Goal: Transaction & Acquisition: Purchase product/service

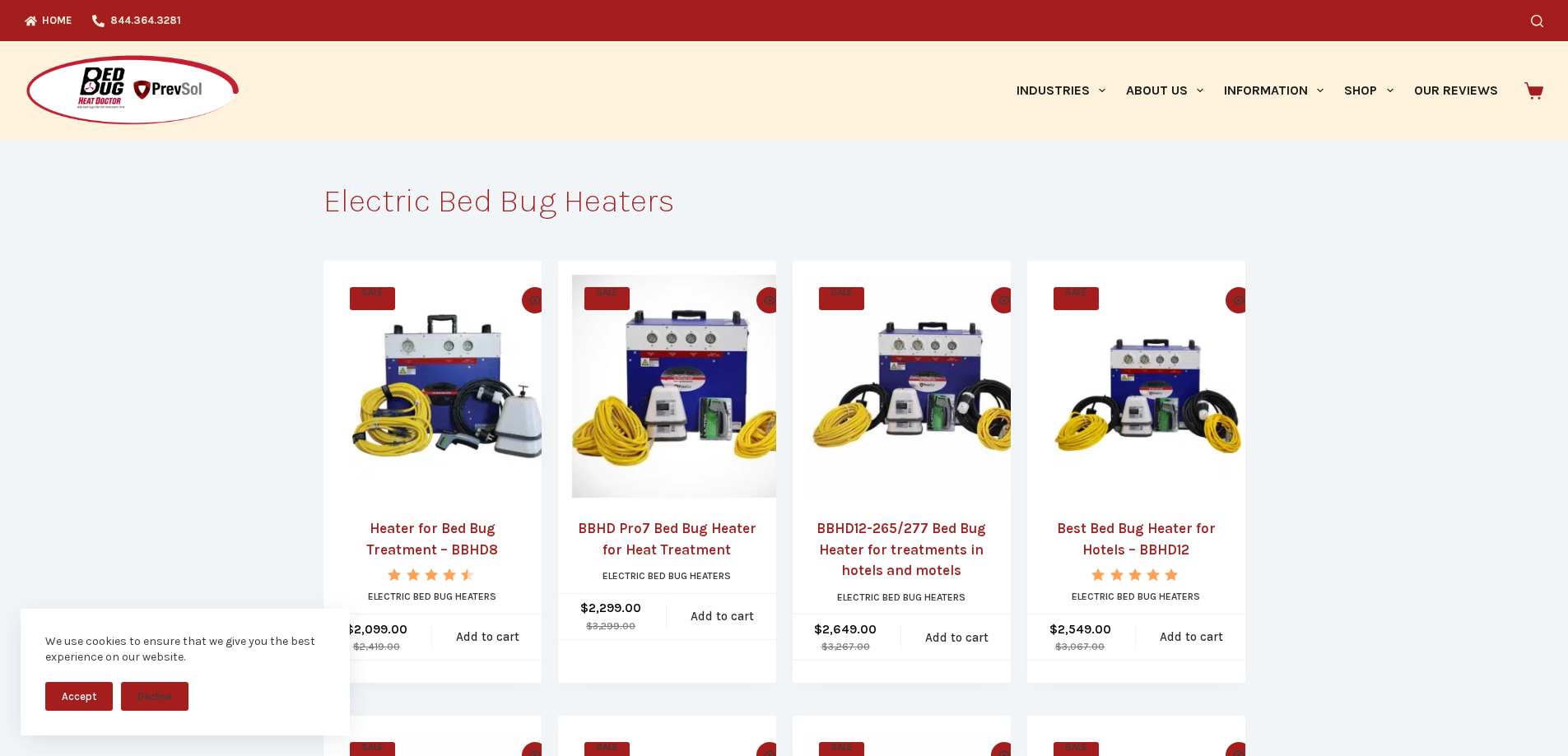
scroll to position [165, 0]
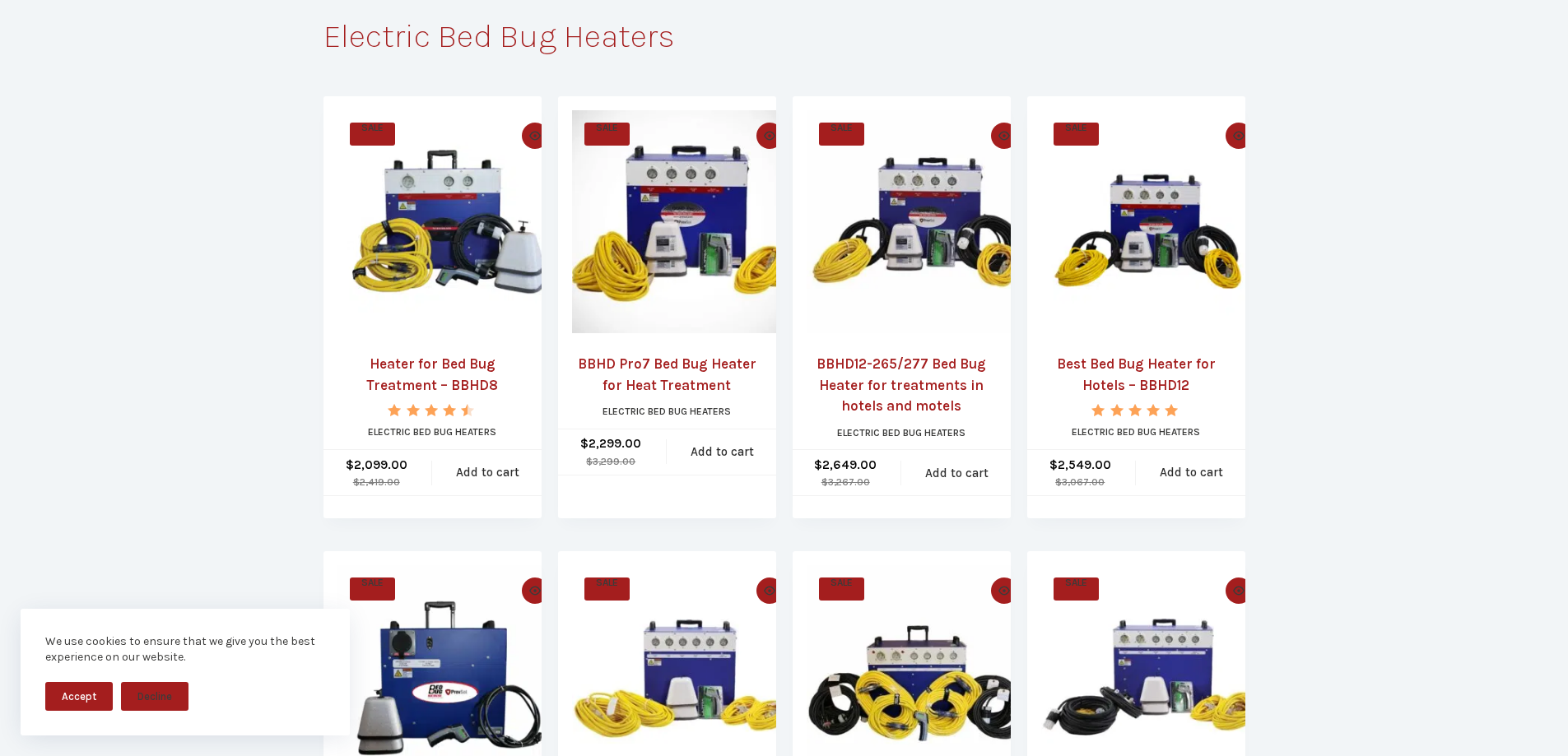
click at [87, 708] on button "Accept" at bounding box center [78, 696] width 67 height 29
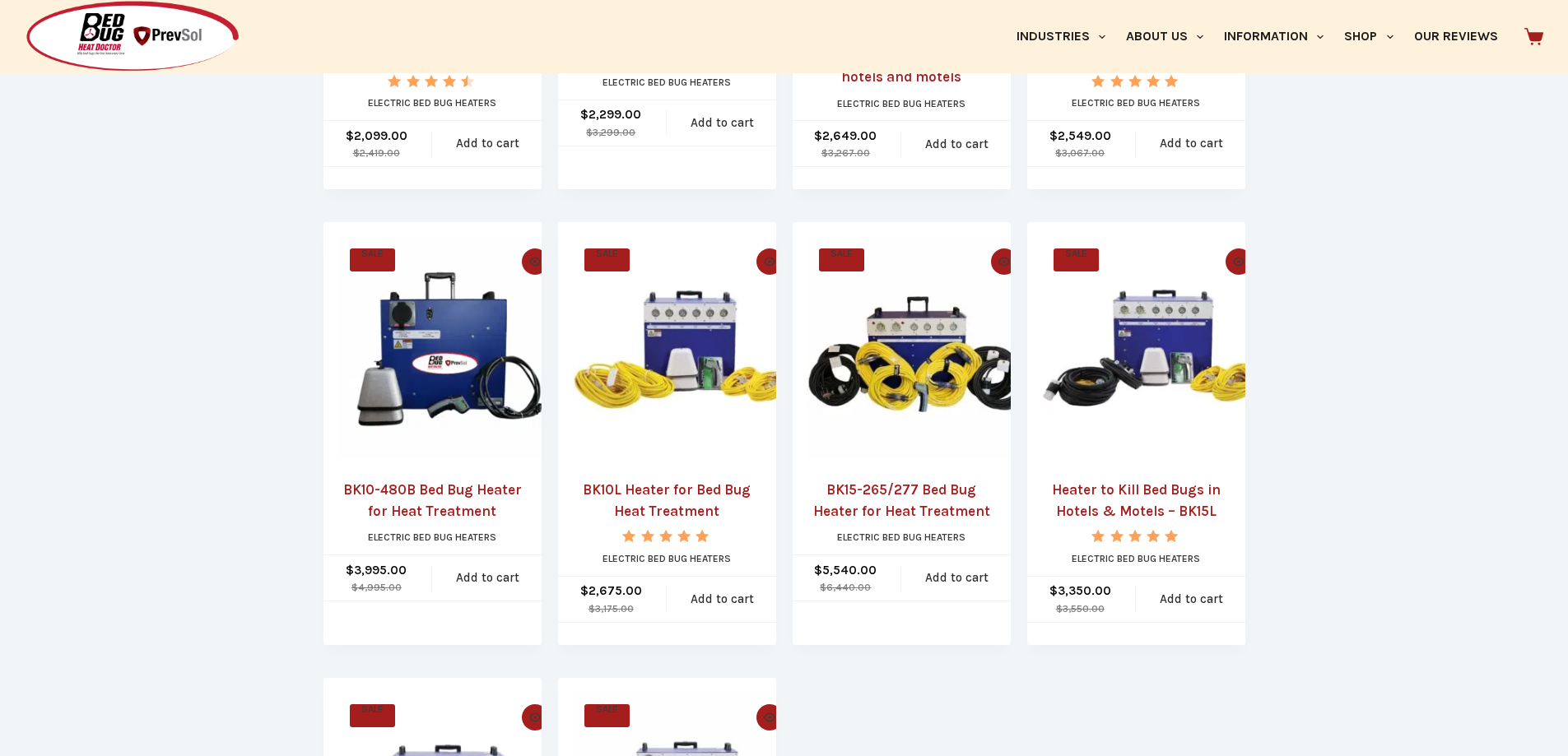
scroll to position [247, 0]
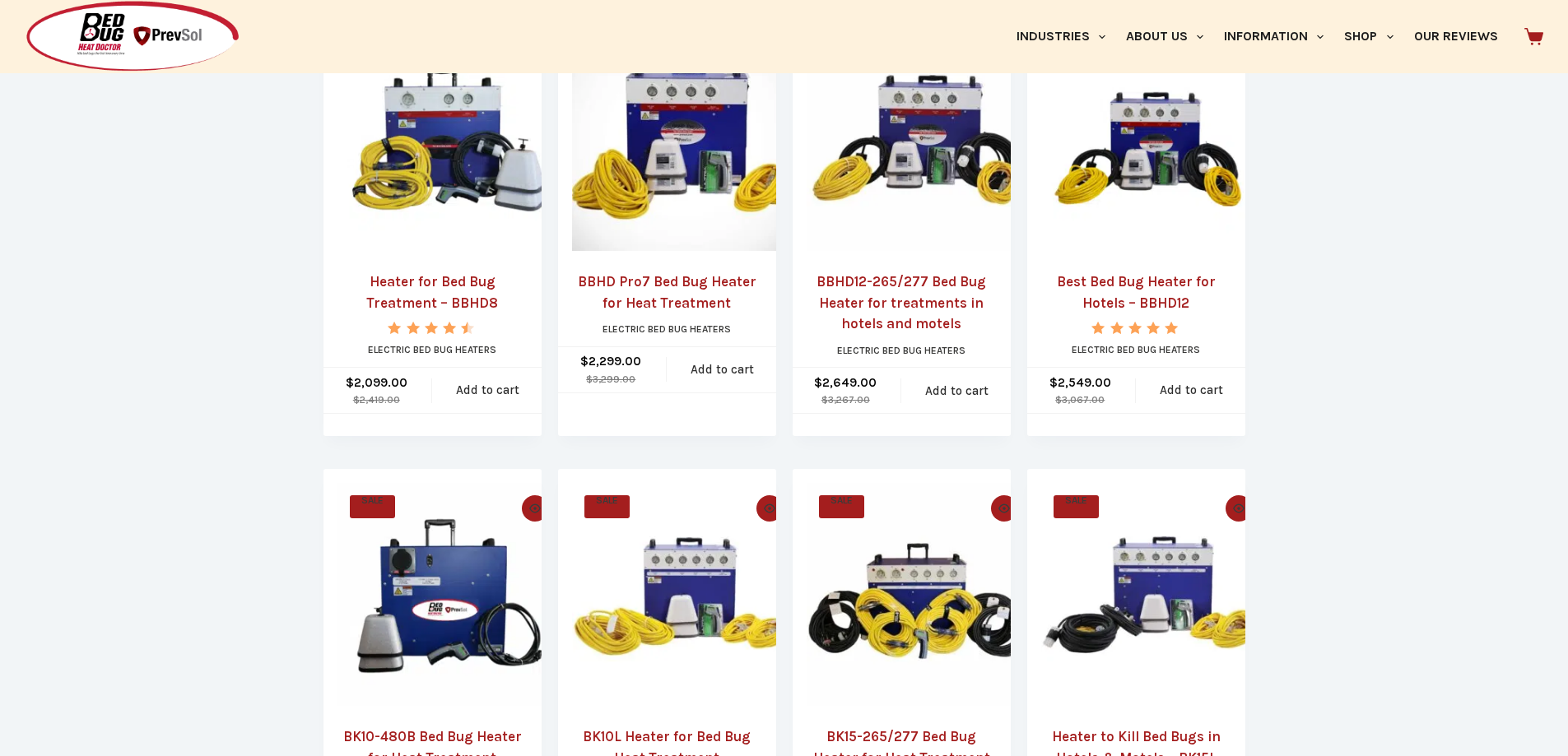
click at [1112, 288] on link "Best Bed Bug Heater for Hotels – BBHD12" at bounding box center [1136, 293] width 190 height 42
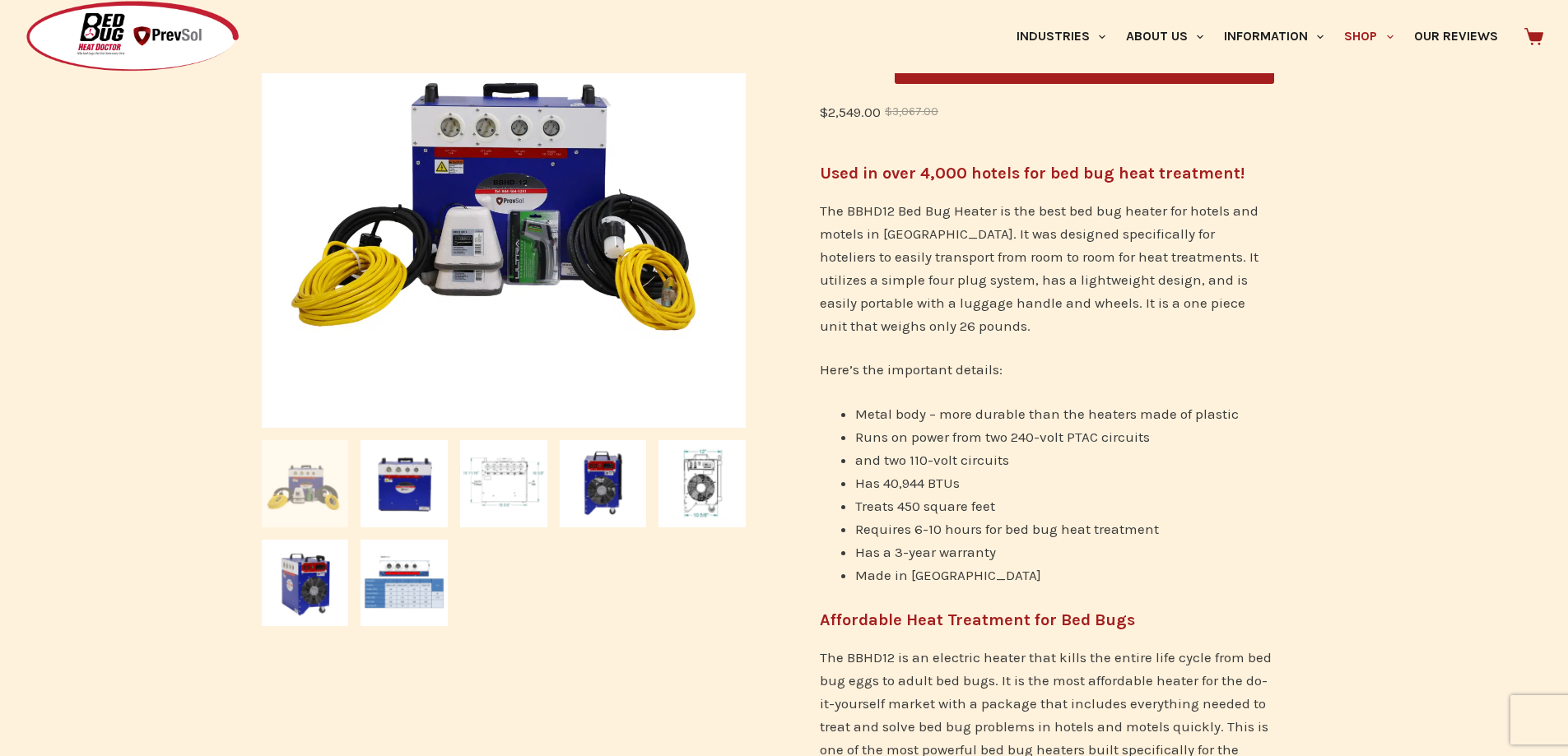
scroll to position [410, 0]
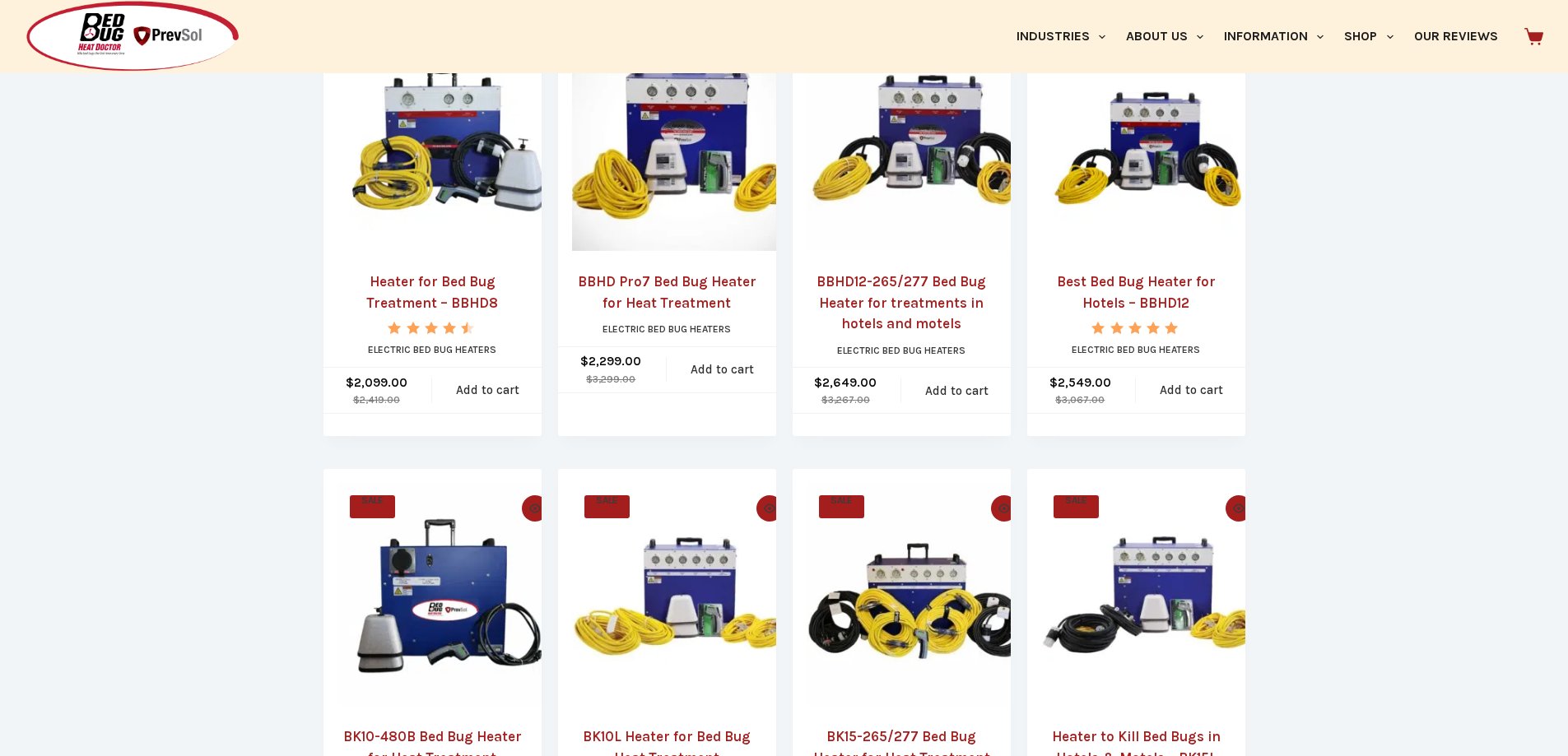
click at [1125, 285] on link "Best Bed Bug Heater for Hotels – BBHD12" at bounding box center [1136, 293] width 190 height 42
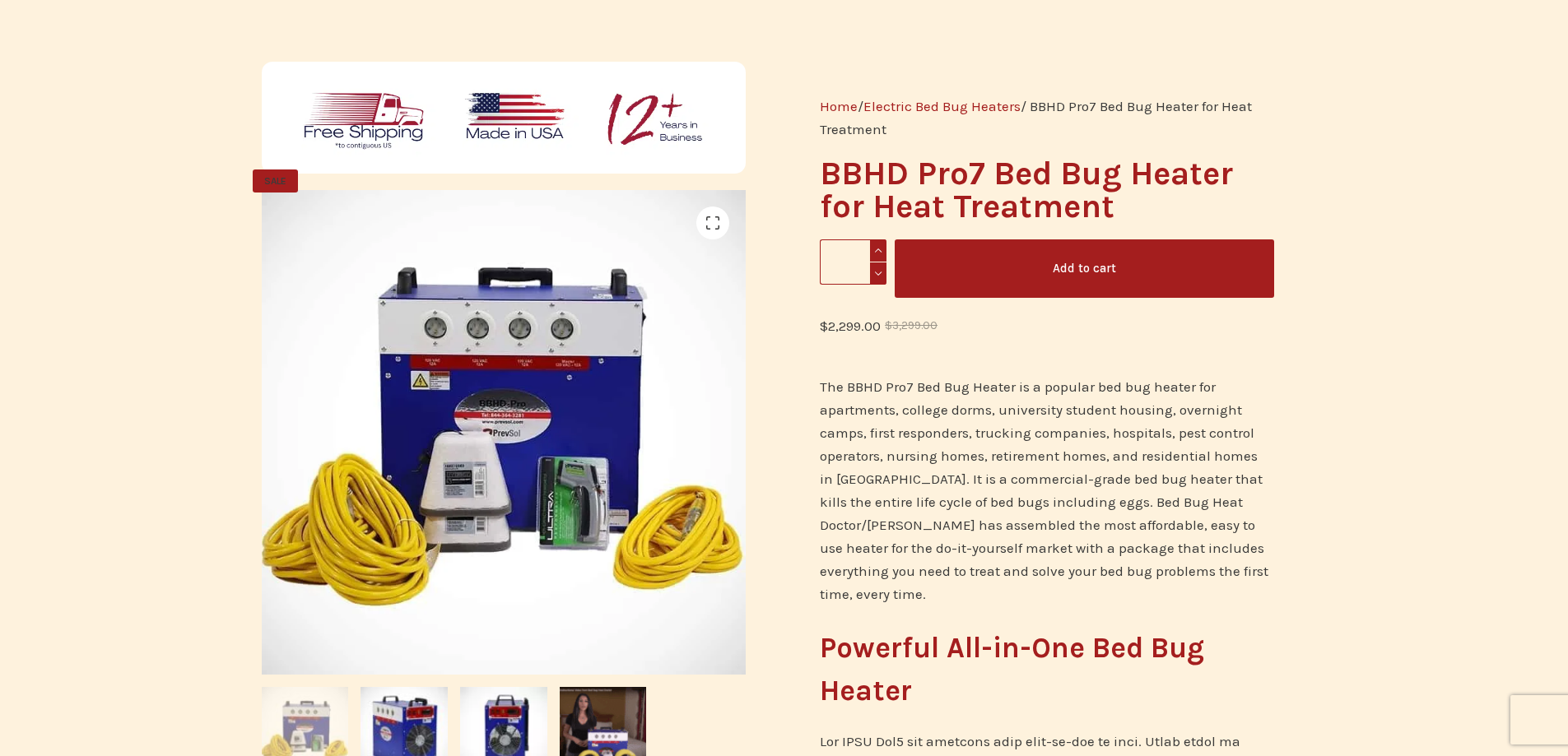
scroll to position [411, 0]
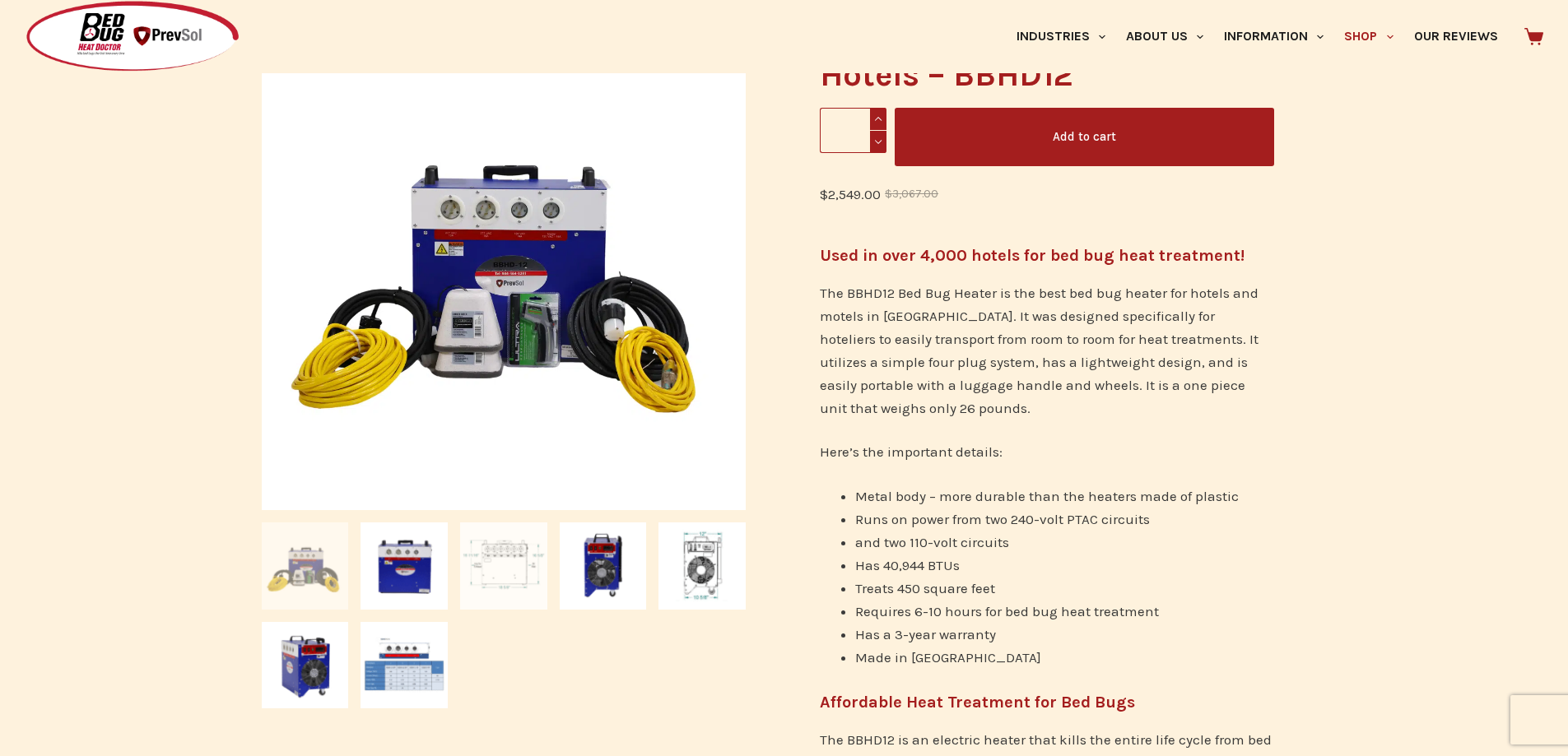
click at [488, 567] on img at bounding box center [504, 566] width 88 height 88
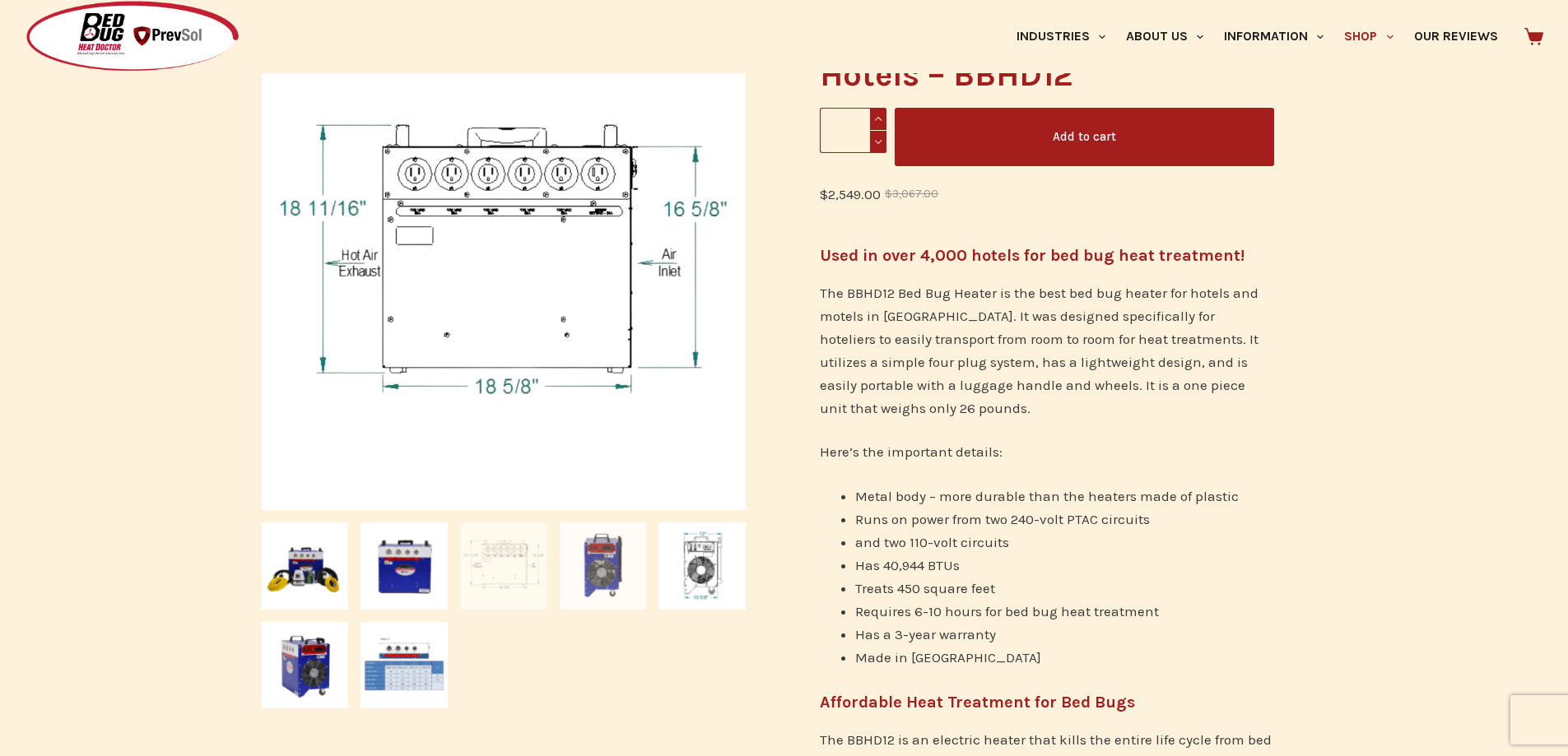
click at [602, 562] on img at bounding box center [603, 566] width 88 height 88
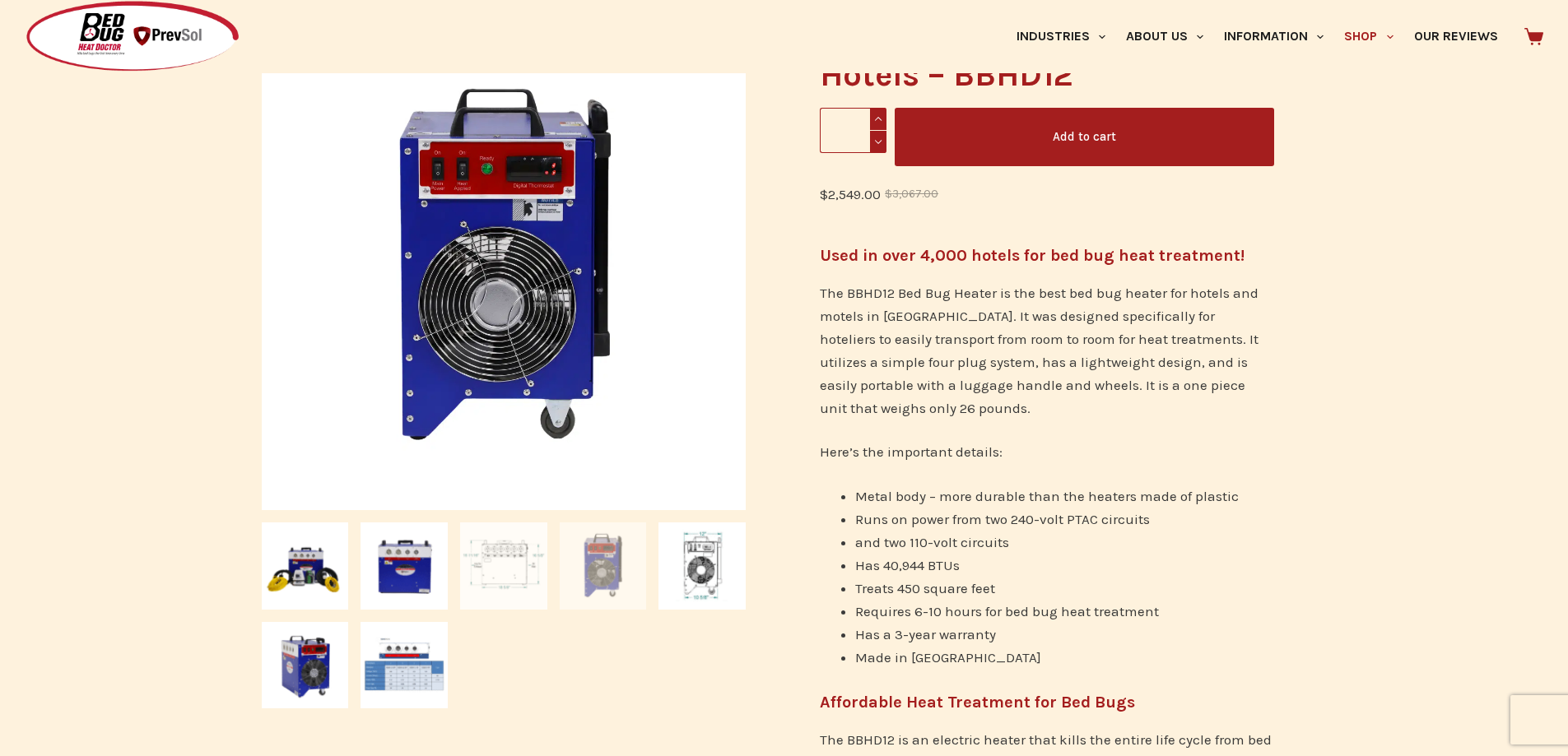
click at [518, 575] on img at bounding box center [504, 566] width 88 height 88
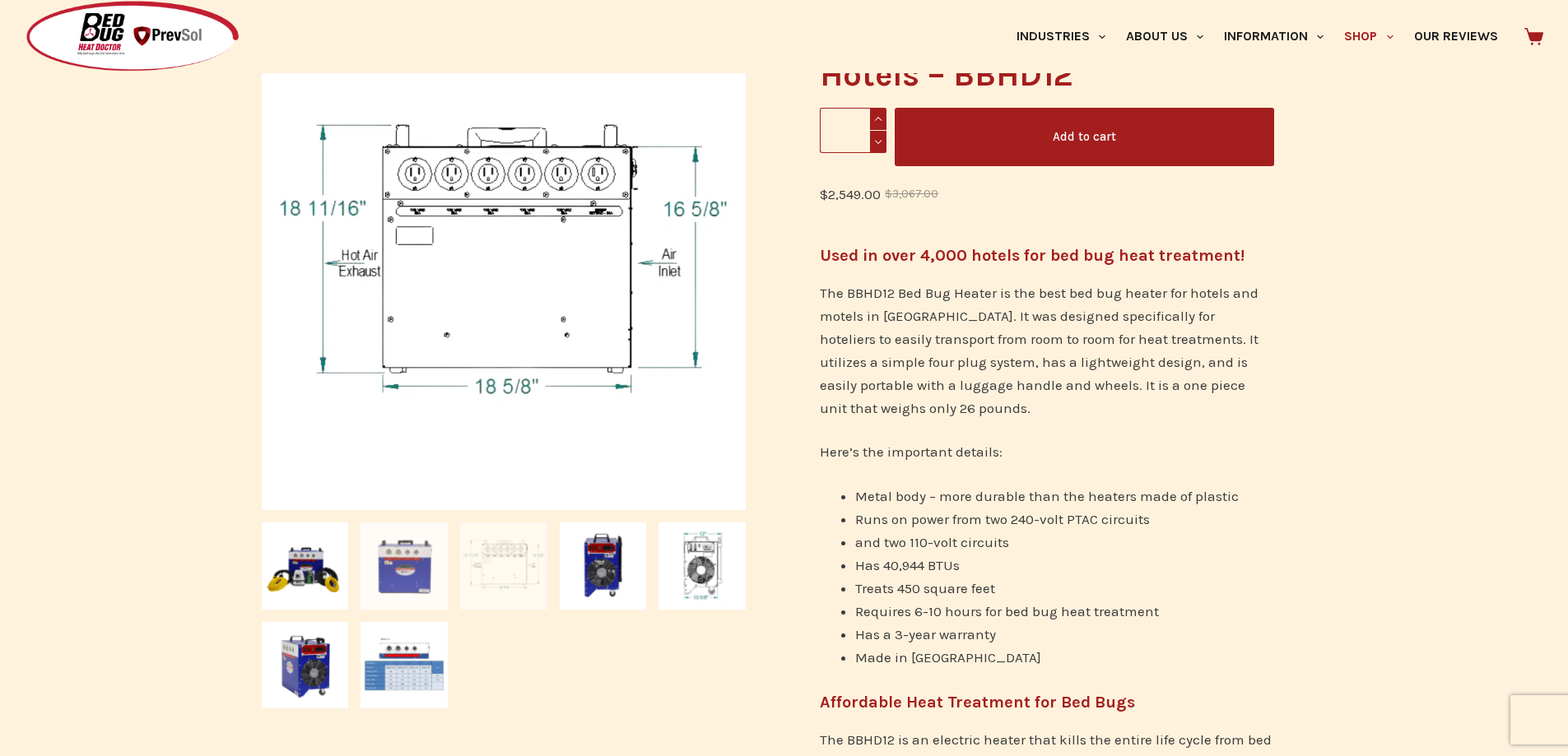
click at [396, 575] on img at bounding box center [404, 566] width 88 height 88
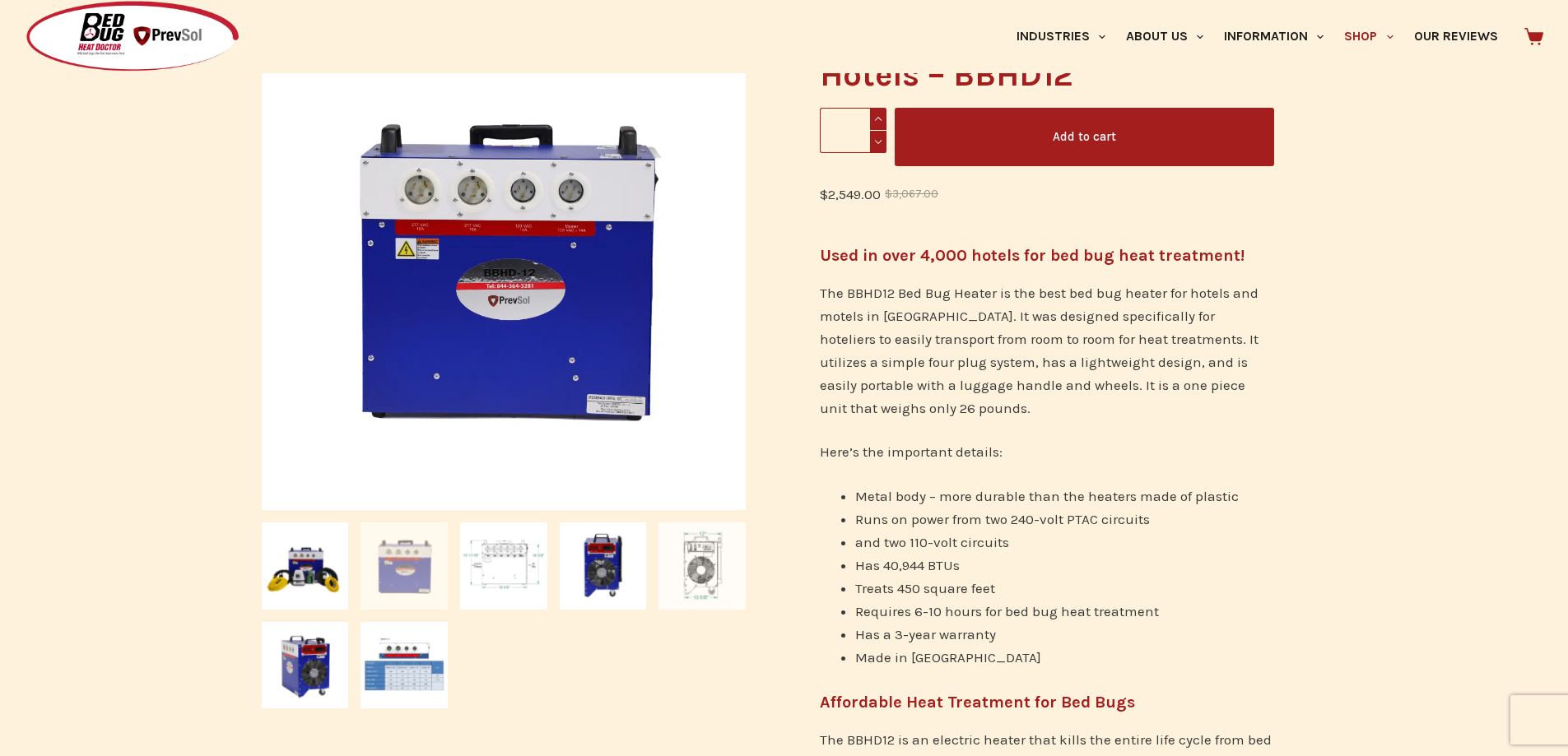
click at [742, 583] on img at bounding box center [702, 566] width 88 height 88
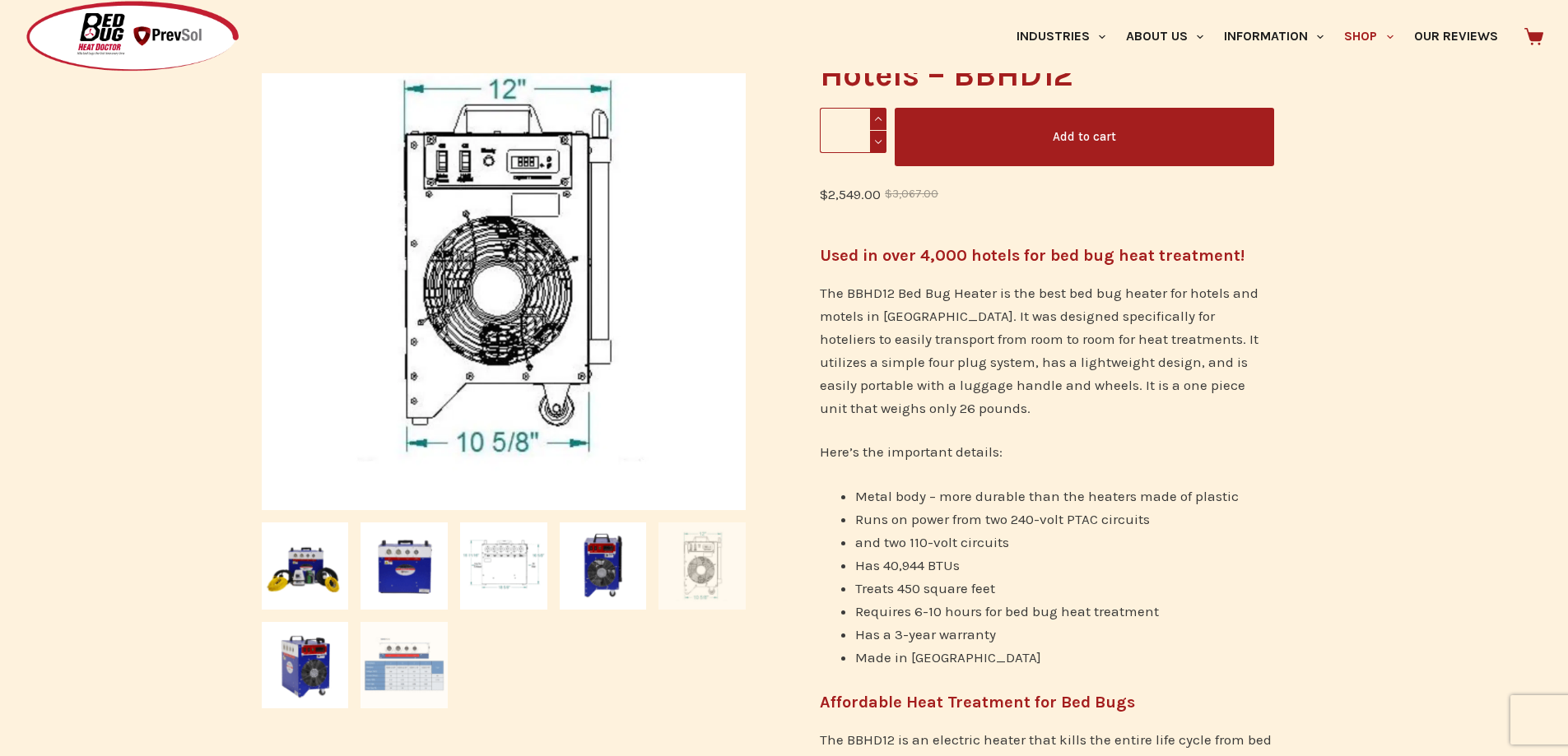
click at [380, 664] on img at bounding box center [404, 666] width 88 height 88
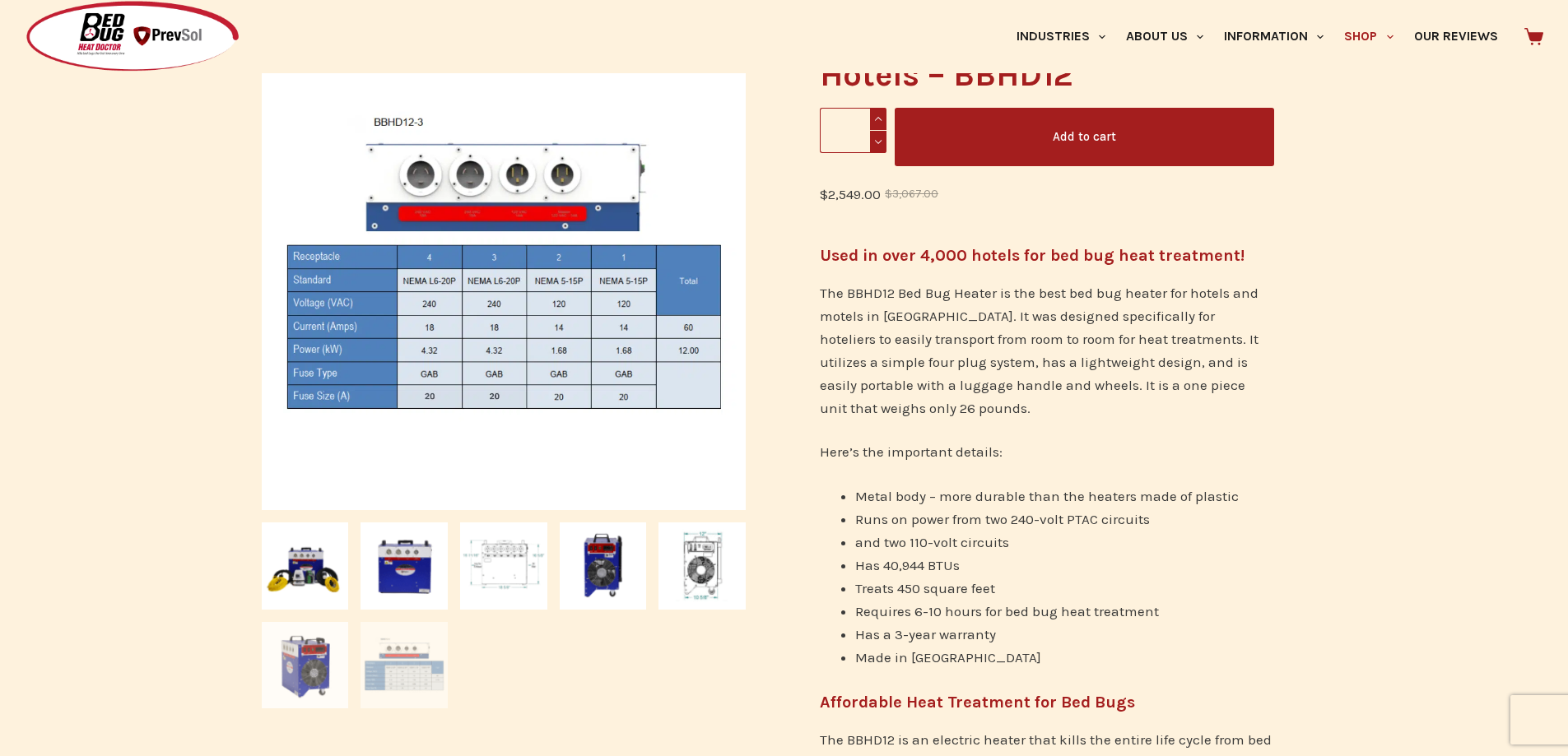
click at [324, 670] on img at bounding box center [305, 666] width 88 height 88
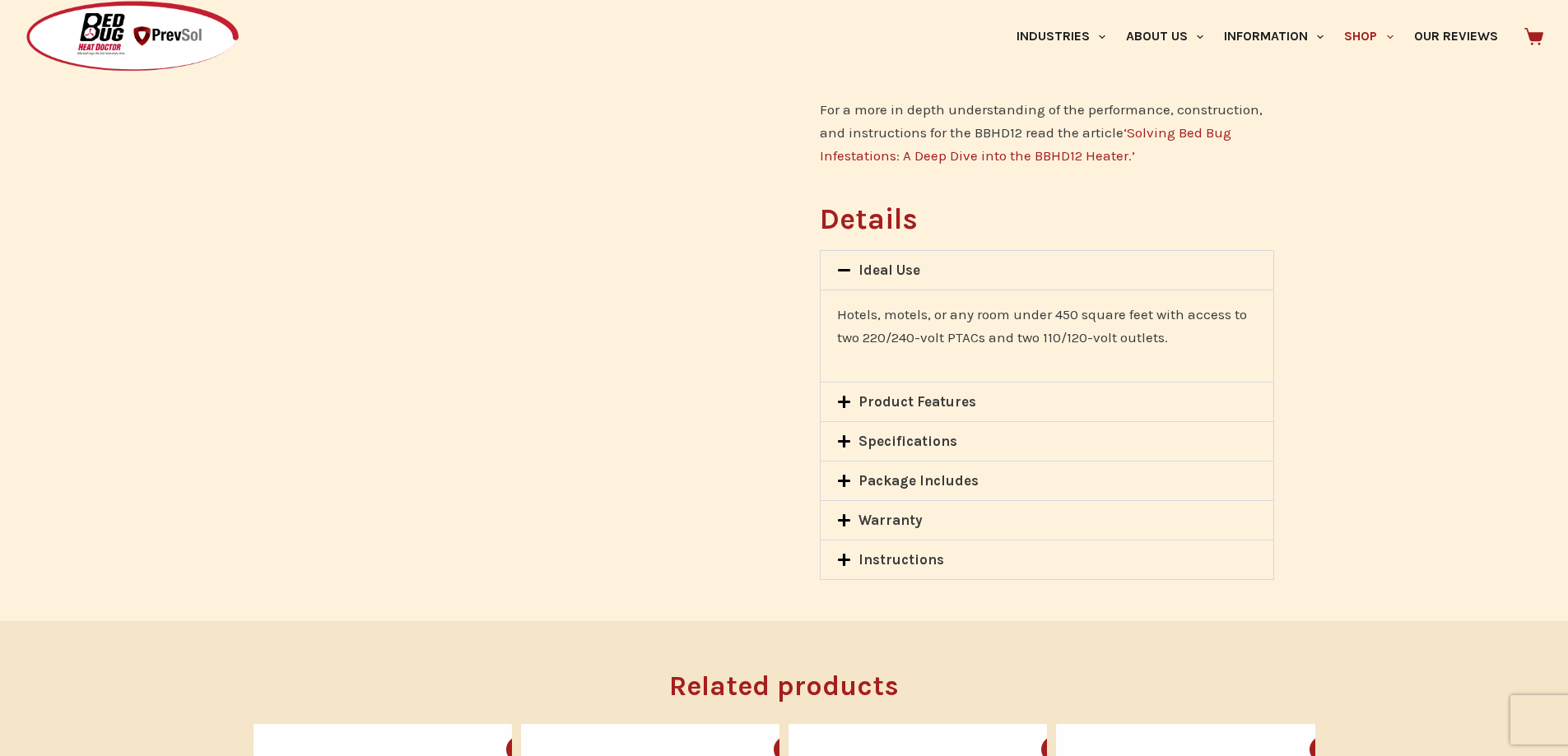
scroll to position [1482, 0]
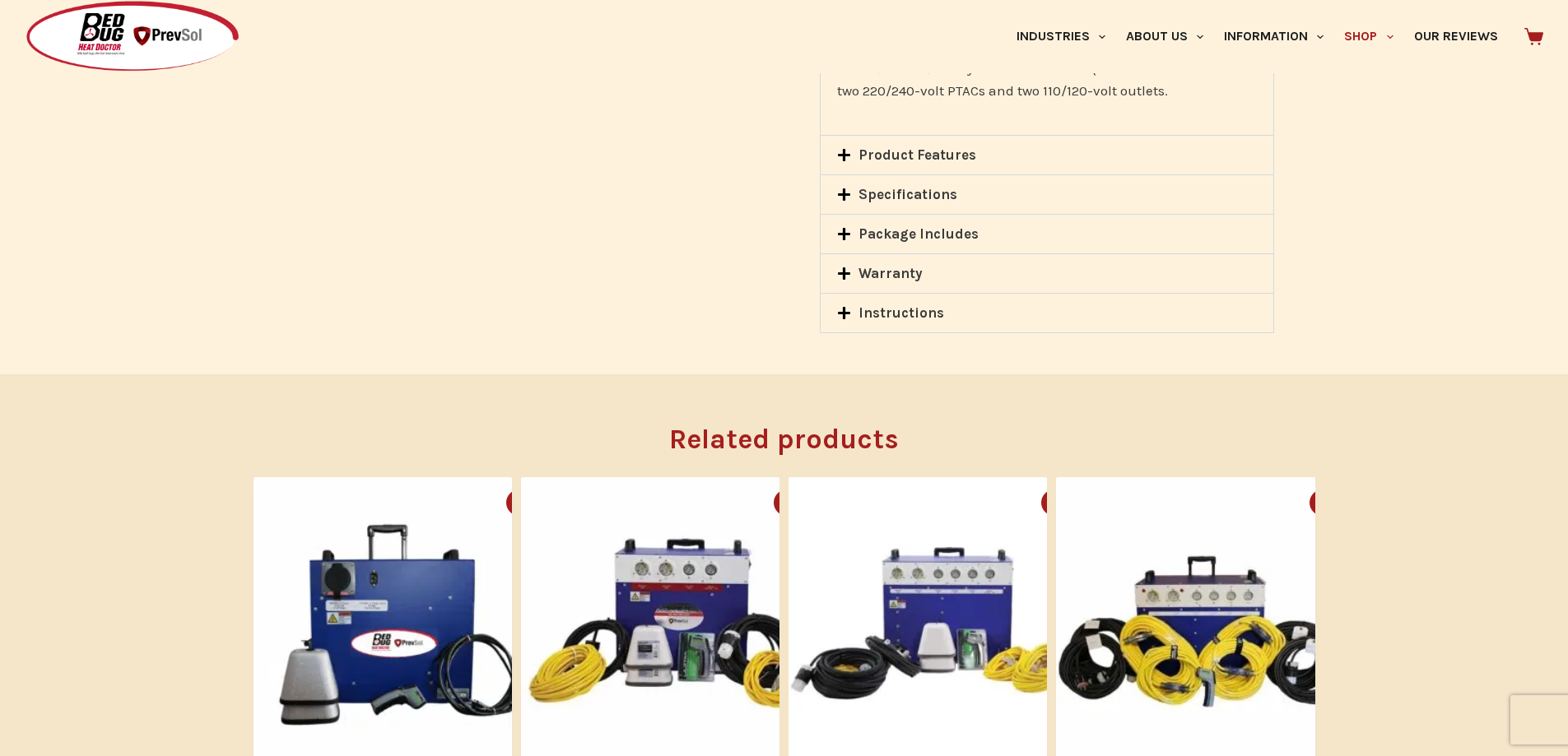
click at [921, 157] on link "Product Features" at bounding box center [918, 155] width 118 height 17
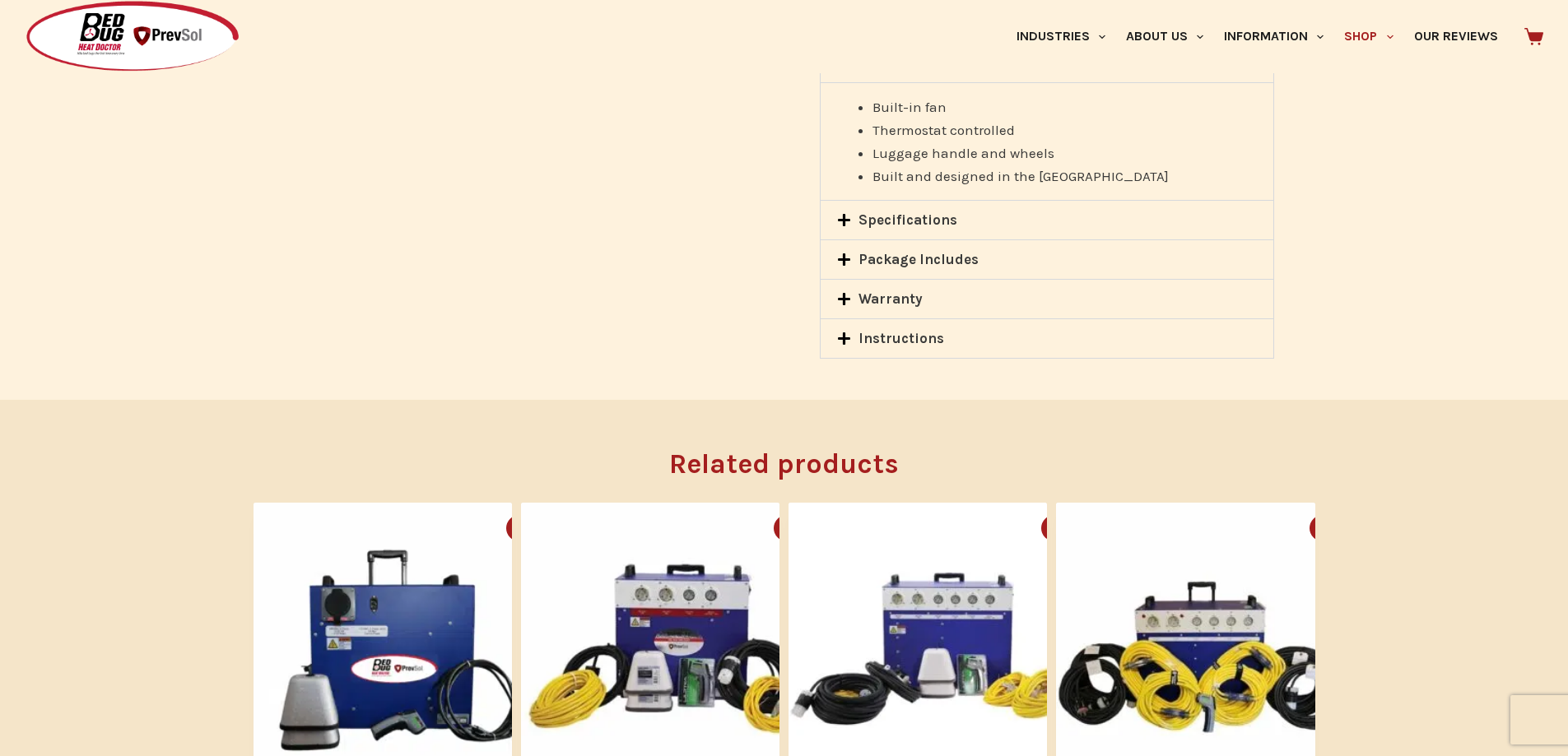
click at [915, 226] on link "Specifications" at bounding box center [908, 219] width 99 height 17
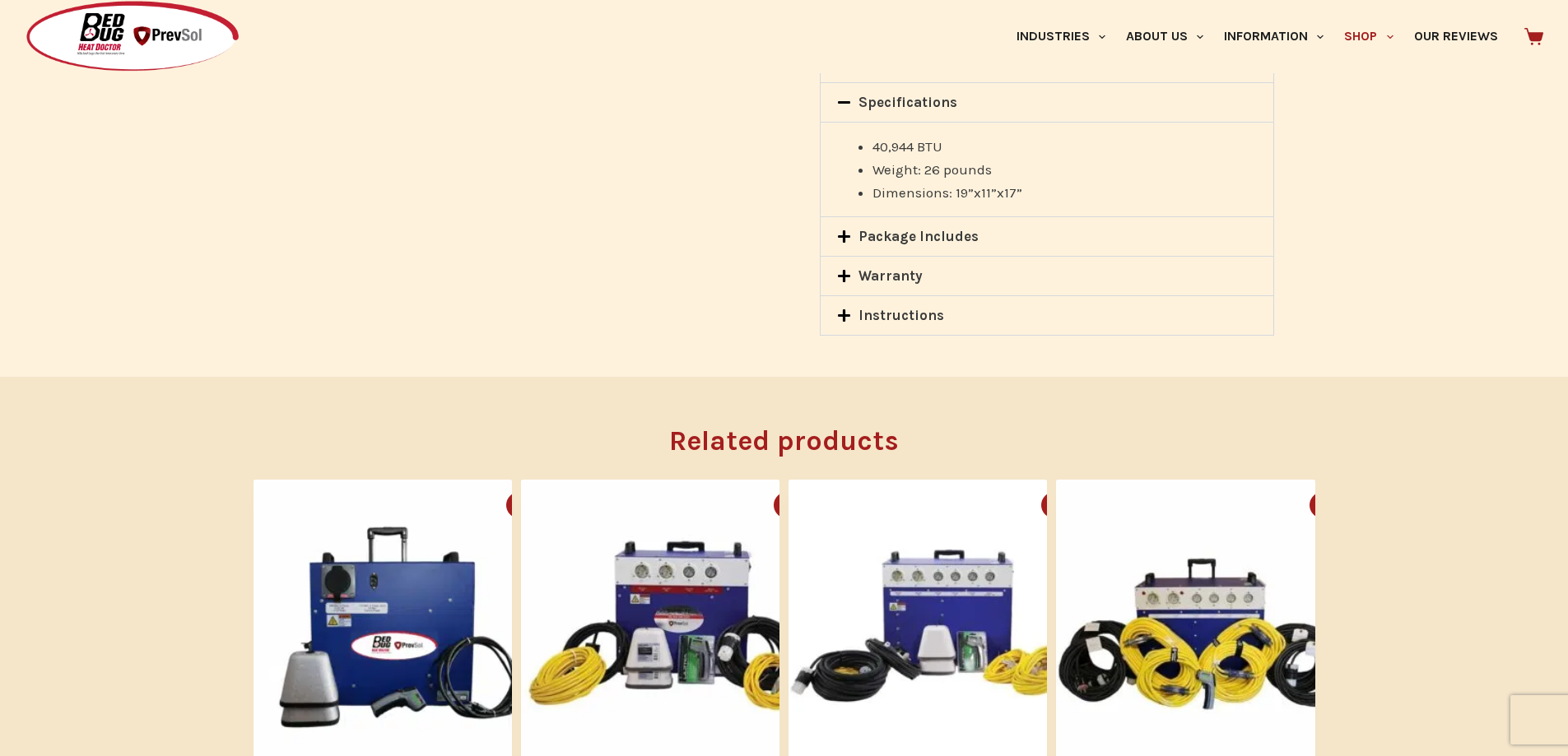
click at [912, 250] on div "Package Includes" at bounding box center [1047, 237] width 452 height 39
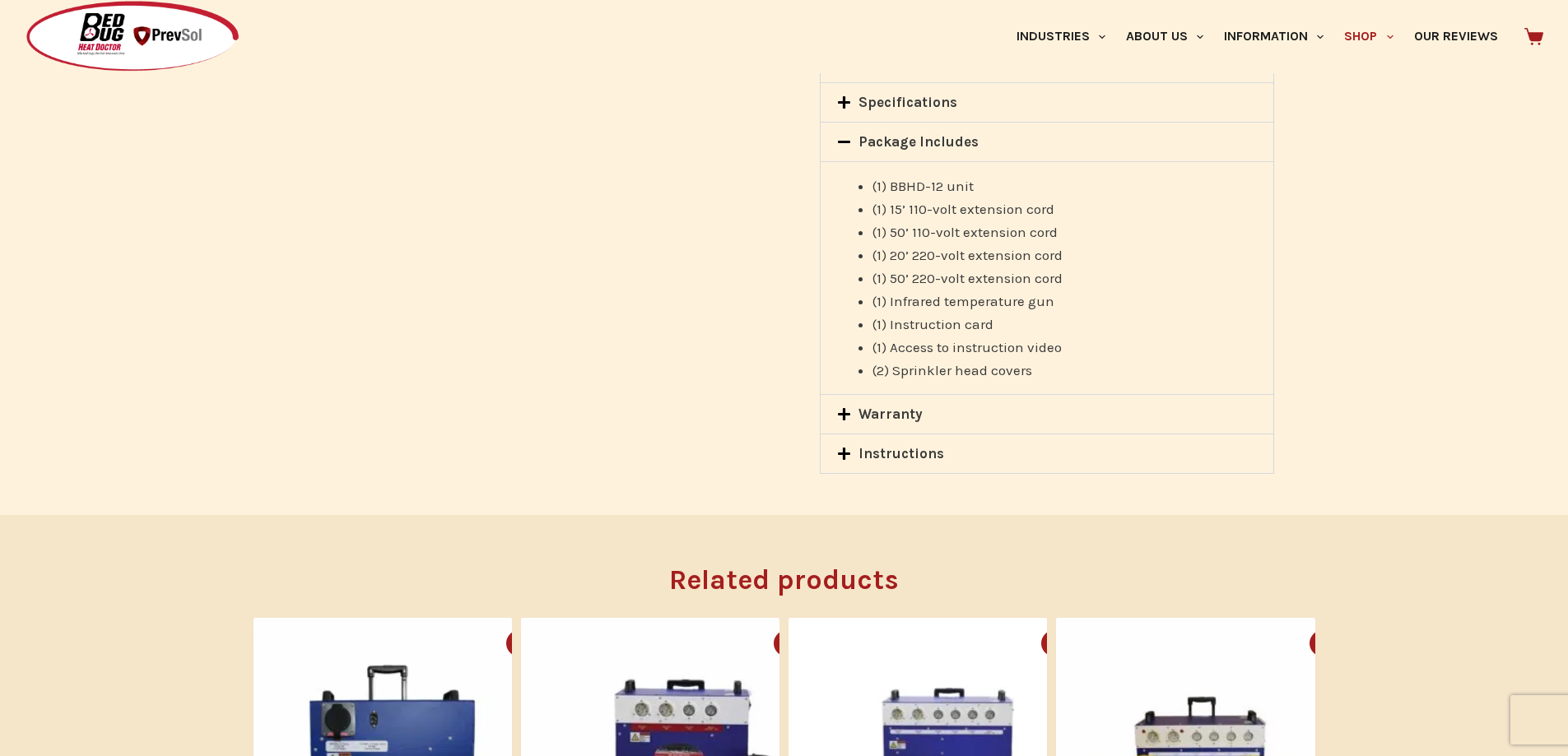
click at [882, 417] on link "Warranty" at bounding box center [891, 414] width 65 height 17
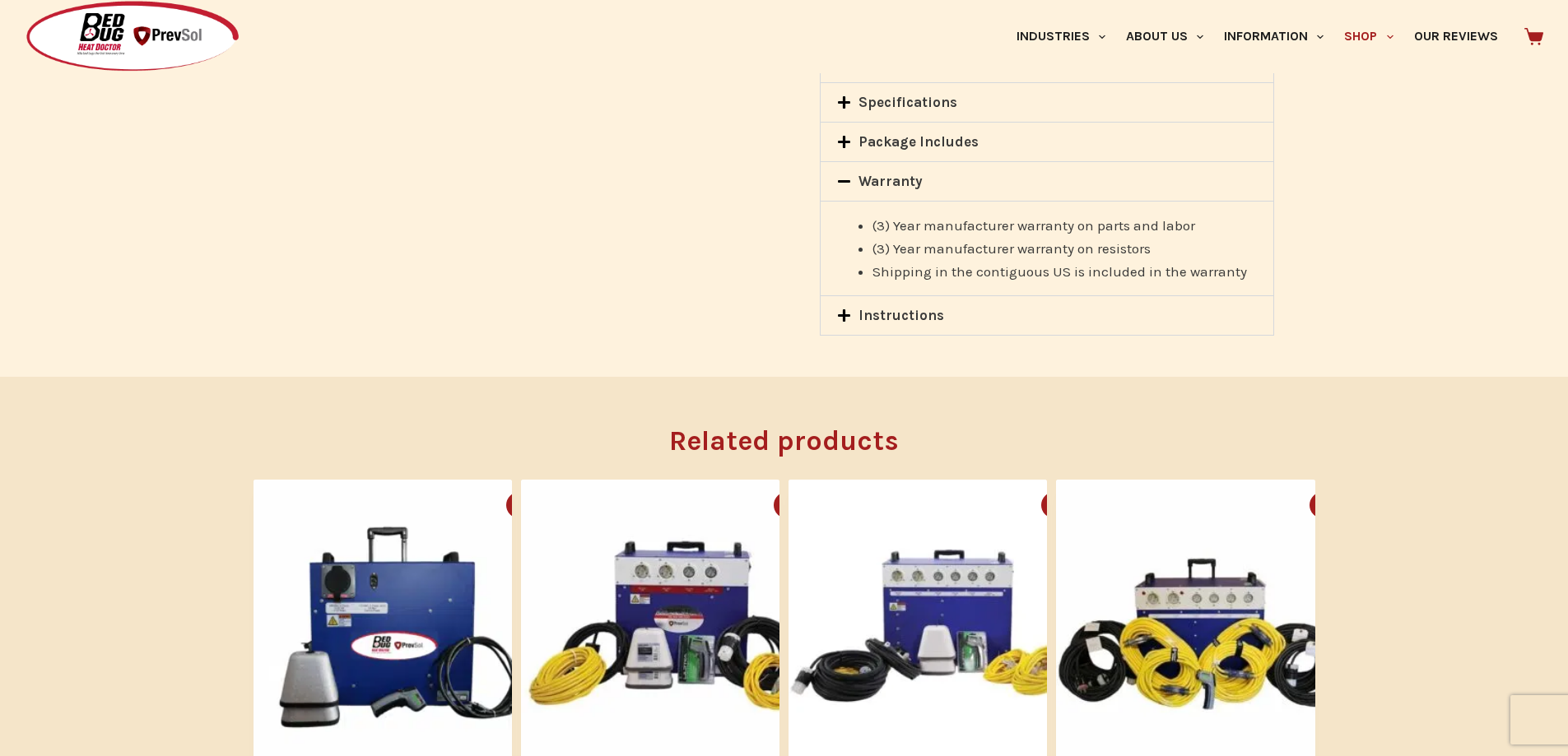
scroll to position [1729, 0]
